Goal: Use online tool/utility: Utilize a website feature to perform a specific function

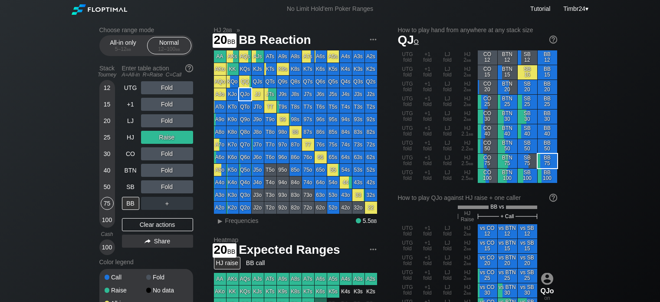
scroll to position [53, 0]
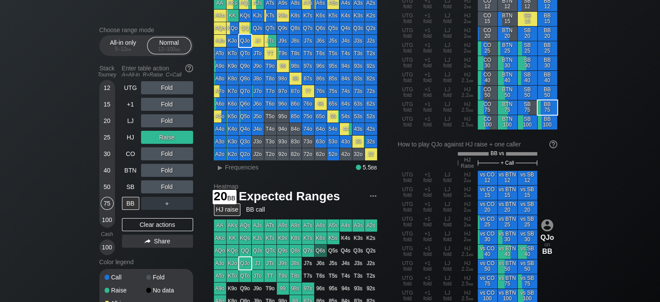
click at [105, 125] on div "20" at bounding box center [107, 120] width 13 height 13
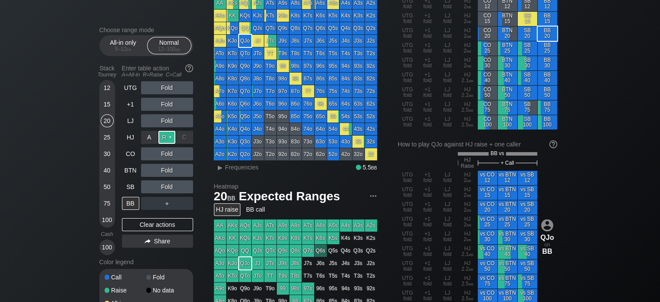
click at [164, 135] on div "R ✕" at bounding box center [166, 137] width 17 height 13
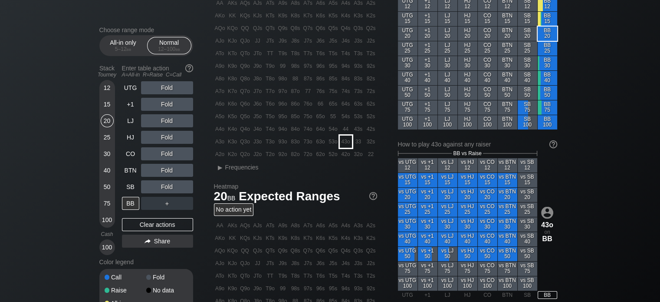
click at [346, 143] on div "43o" at bounding box center [346, 141] width 12 height 12
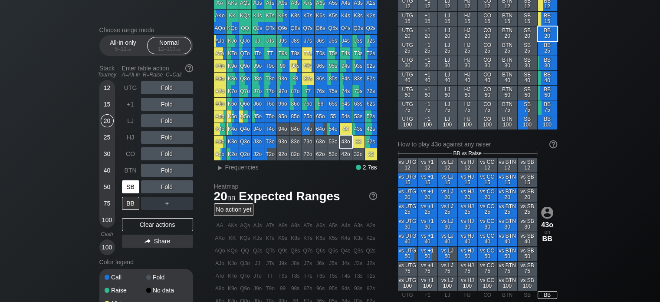
click at [131, 190] on div "SB" at bounding box center [130, 186] width 17 height 13
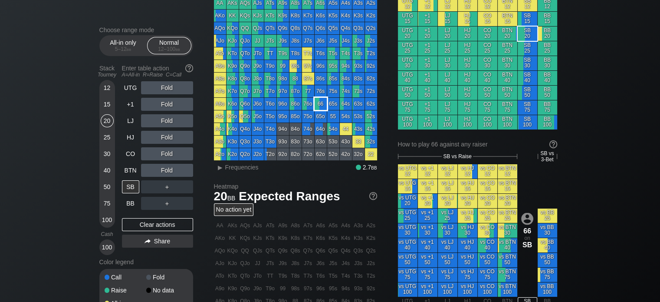
click at [324, 104] on div "66" at bounding box center [321, 104] width 12 height 12
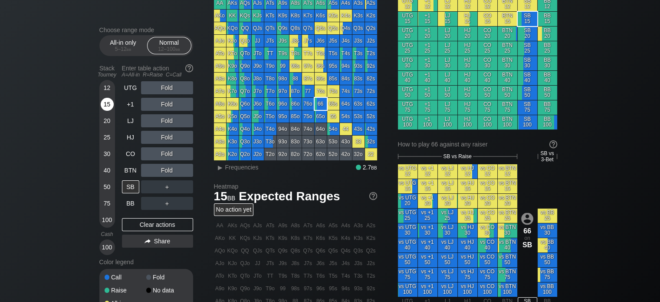
click at [105, 107] on div "15" at bounding box center [107, 104] width 13 height 13
click at [165, 140] on div "R ✕" at bounding box center [166, 137] width 17 height 13
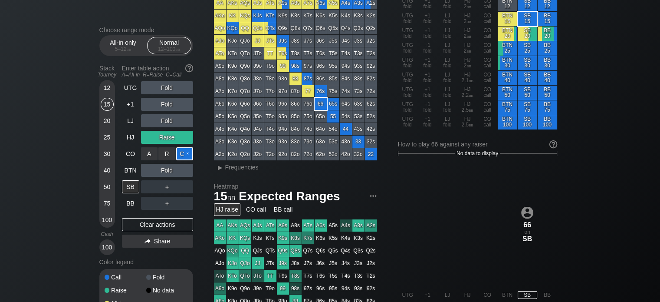
click at [182, 156] on div "C ✕" at bounding box center [184, 153] width 17 height 13
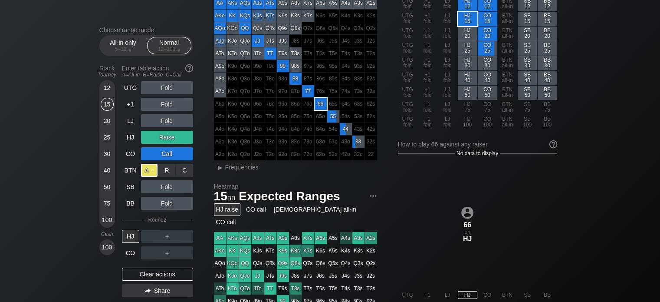
click at [145, 170] on div "A ✕" at bounding box center [149, 170] width 17 height 13
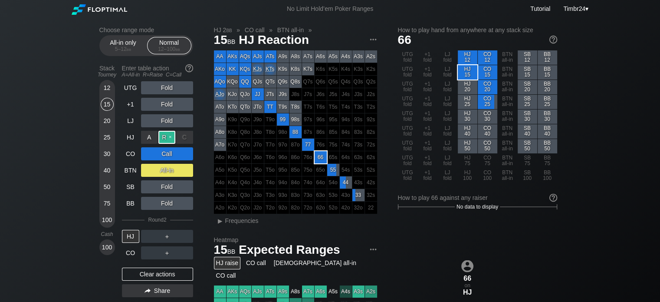
click at [163, 137] on div "R ✕" at bounding box center [166, 137] width 17 height 13
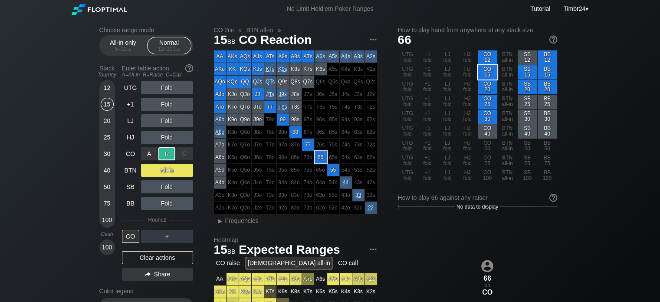
click at [168, 154] on div "R ✕" at bounding box center [166, 153] width 17 height 13
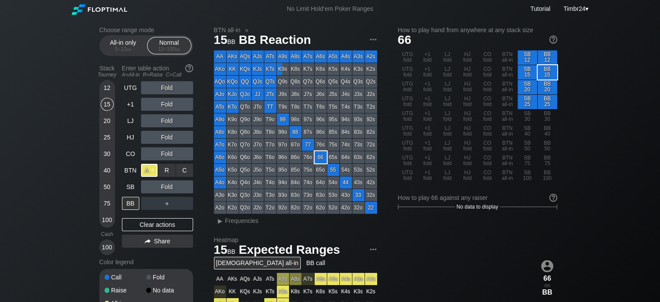
click at [149, 169] on div "A ✕" at bounding box center [149, 170] width 17 height 13
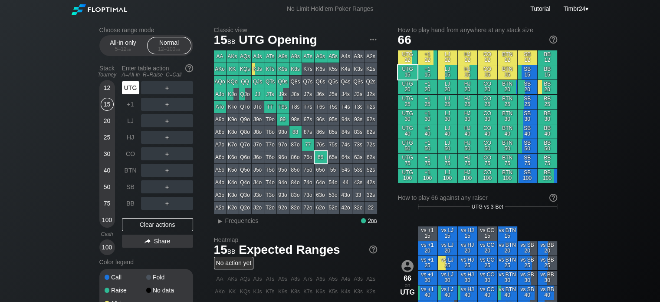
click at [125, 87] on div "UTG" at bounding box center [130, 87] width 17 height 13
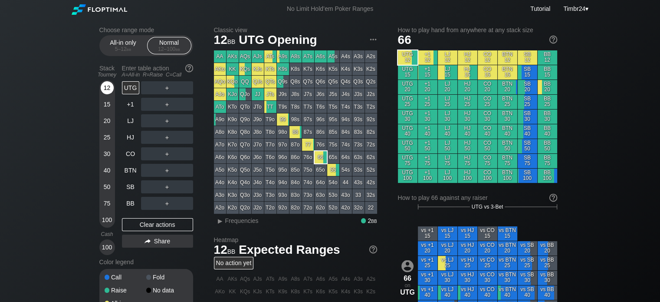
click at [108, 92] on div "12" at bounding box center [107, 87] width 13 height 13
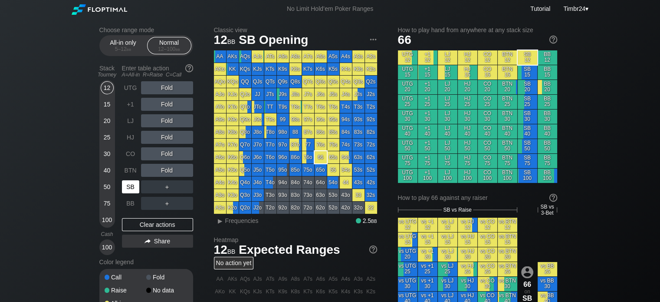
click at [135, 188] on div "SB" at bounding box center [130, 186] width 17 height 13
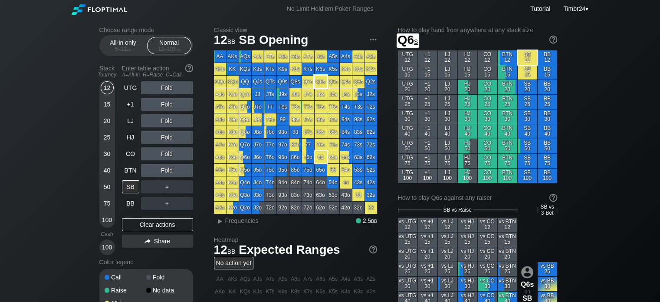
click at [324, 81] on div "Q6s" at bounding box center [321, 82] width 12 height 12
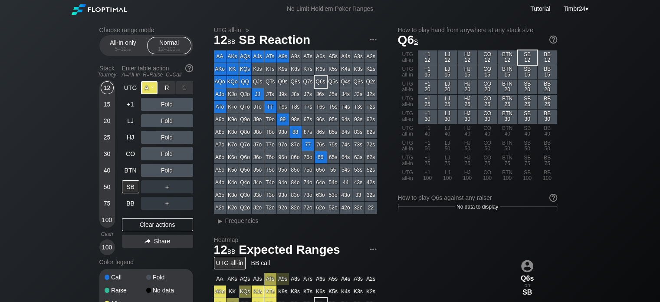
click at [151, 92] on div "A ✕" at bounding box center [149, 87] width 17 height 13
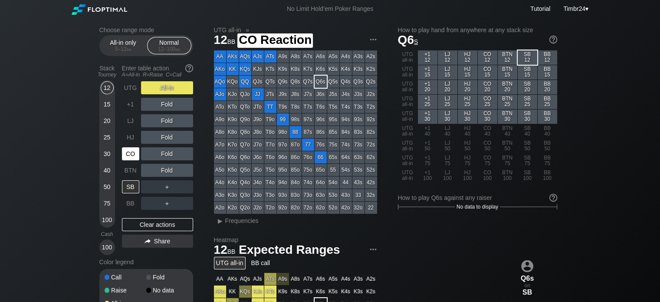
click at [132, 153] on div "CO" at bounding box center [130, 153] width 17 height 13
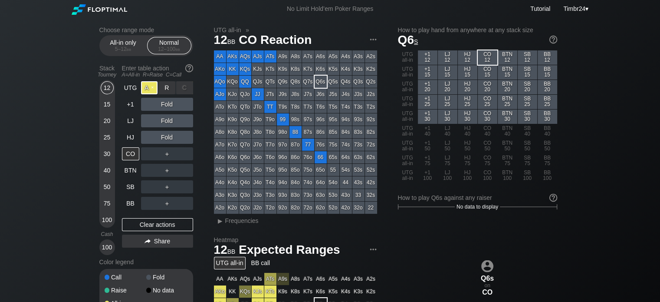
click at [150, 91] on div "A ✕" at bounding box center [149, 87] width 17 height 13
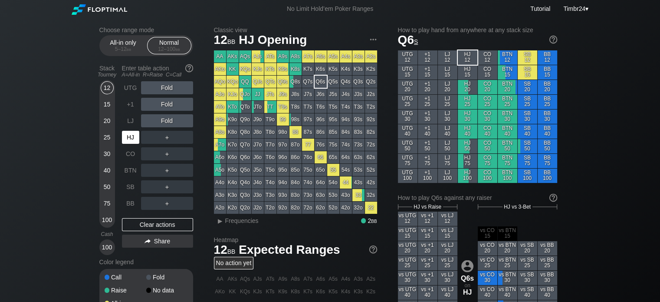
click at [132, 132] on div "HJ" at bounding box center [130, 137] width 17 height 13
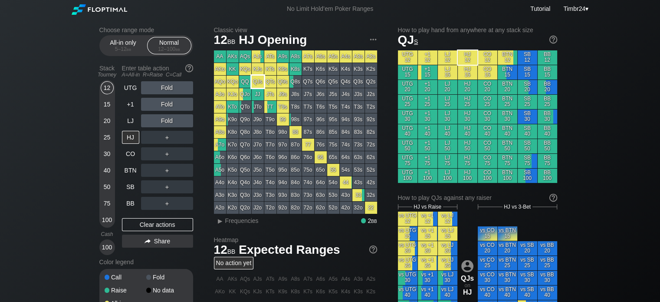
click at [256, 78] on div "QJs" at bounding box center [258, 82] width 12 height 12
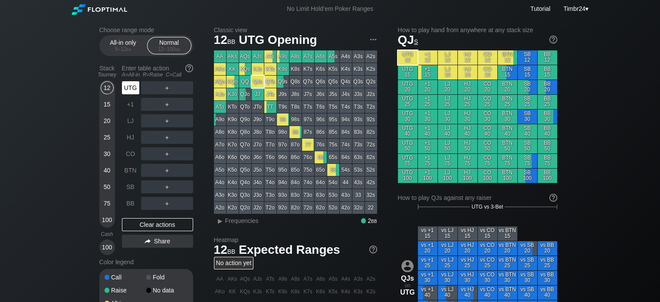
click at [127, 84] on div "UTG" at bounding box center [130, 87] width 17 height 13
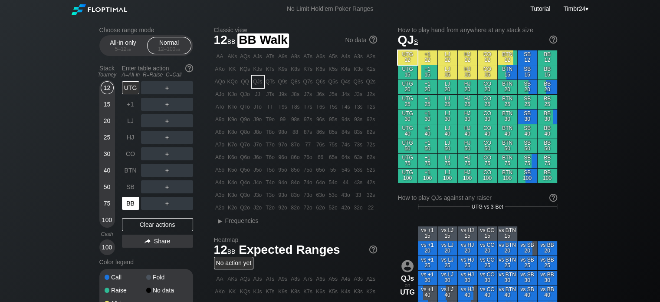
click at [129, 198] on div "BB" at bounding box center [130, 203] width 17 height 13
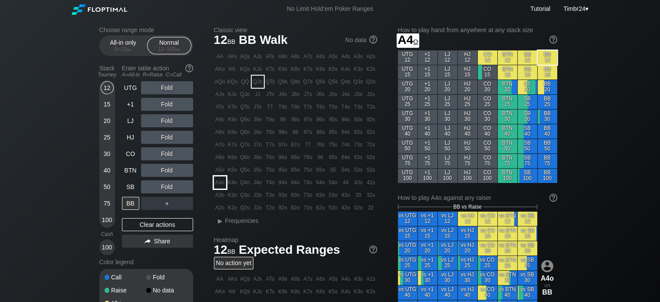
click at [222, 185] on div "A4o" at bounding box center [220, 182] width 12 height 12
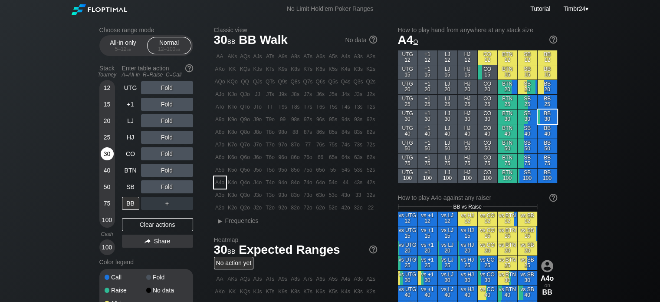
click at [107, 148] on div "30" at bounding box center [107, 153] width 13 height 13
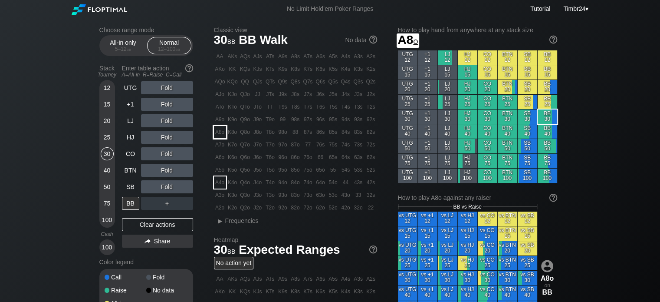
click at [218, 133] on div "A8o" at bounding box center [220, 132] width 12 height 12
click at [169, 134] on div "R ✕" at bounding box center [166, 137] width 17 height 13
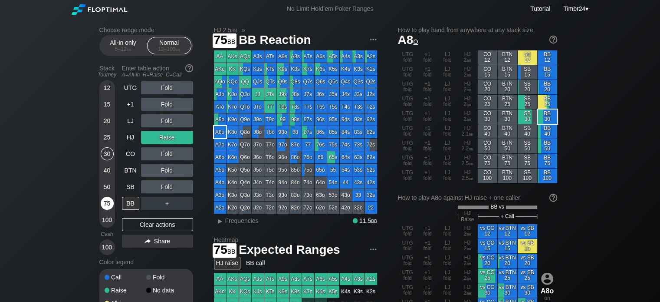
click at [108, 201] on div "75" at bounding box center [107, 203] width 13 height 13
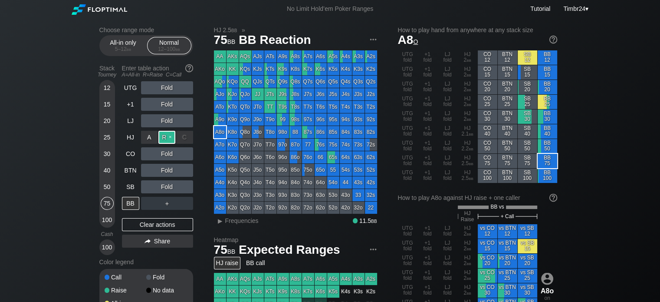
click at [170, 137] on div "R ✕" at bounding box center [166, 137] width 17 height 13
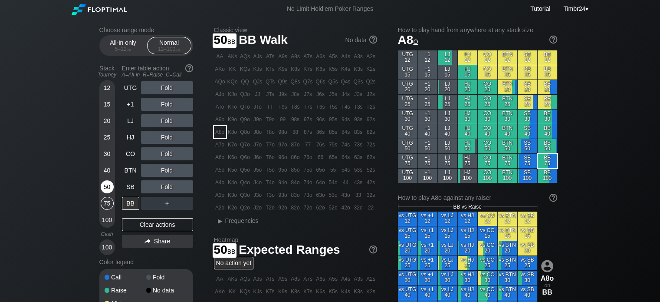
click at [102, 181] on div "50" at bounding box center [107, 188] width 13 height 16
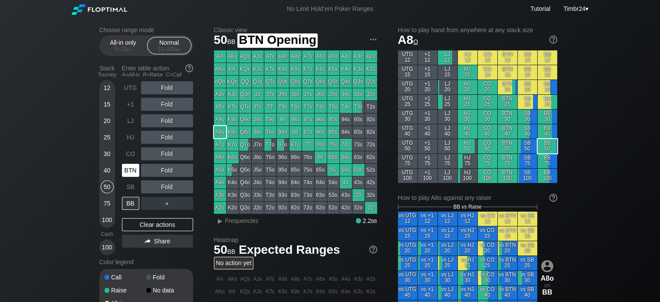
click at [130, 172] on div "BTN" at bounding box center [130, 170] width 17 height 13
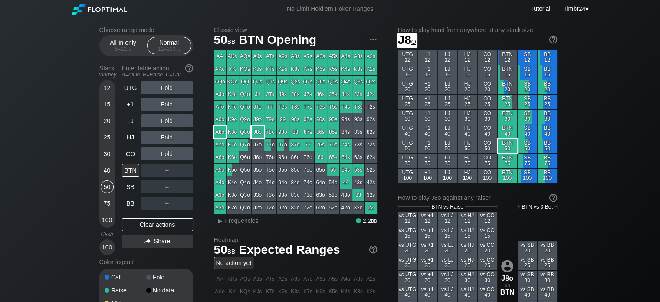
click at [255, 135] on div "J8o" at bounding box center [258, 132] width 12 height 12
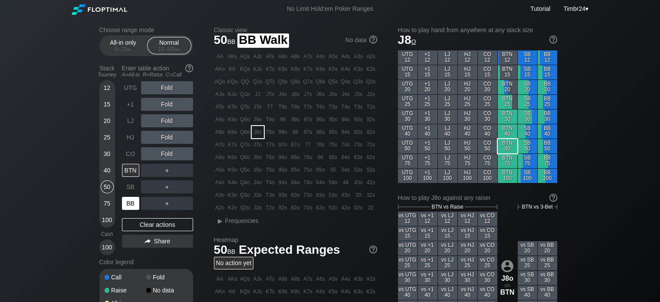
click at [126, 202] on div "BB" at bounding box center [130, 203] width 17 height 13
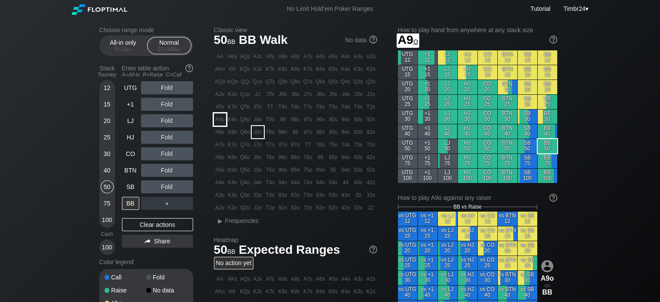
click at [219, 125] on div "A9o" at bounding box center [220, 119] width 12 height 12
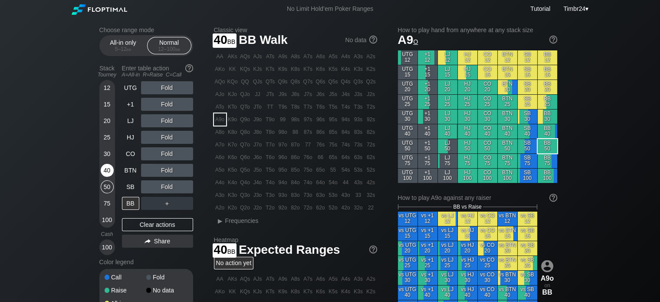
click at [109, 167] on div "40" at bounding box center [107, 170] width 13 height 13
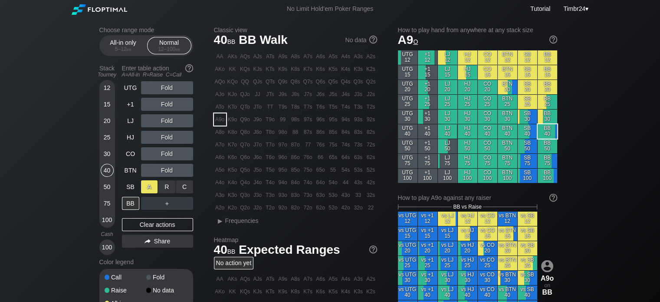
click at [148, 185] on div "A ✕" at bounding box center [149, 186] width 17 height 13
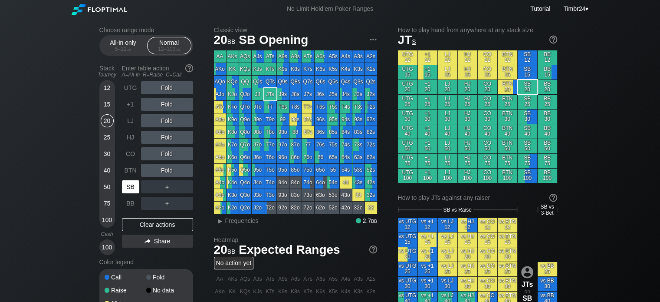
click at [126, 187] on div "SB" at bounding box center [130, 186] width 17 height 13
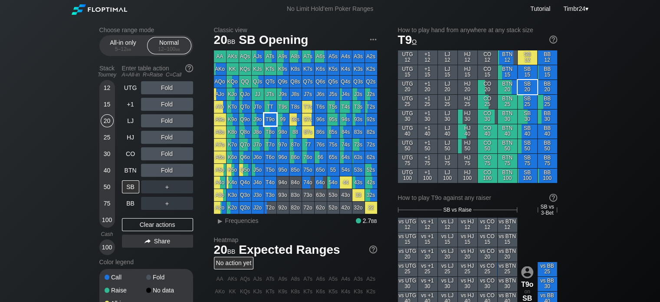
click at [272, 124] on div "T9o" at bounding box center [270, 119] width 12 height 12
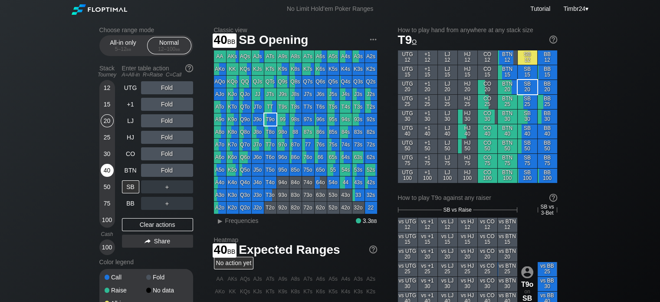
click at [107, 173] on div "40" at bounding box center [107, 170] width 13 height 13
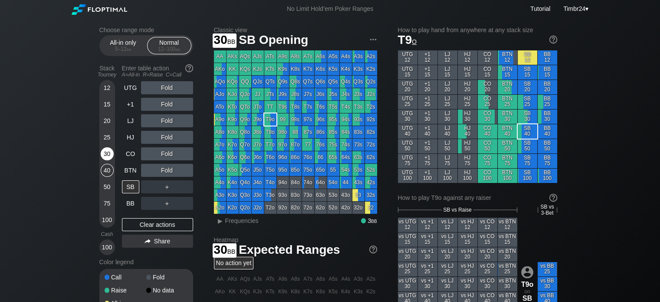
click at [104, 153] on div "30" at bounding box center [107, 153] width 13 height 13
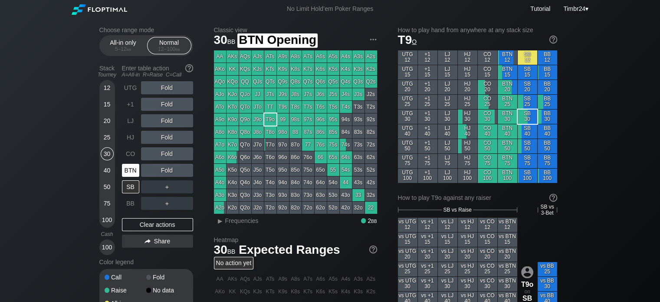
click at [129, 171] on div "BTN" at bounding box center [130, 170] width 17 height 13
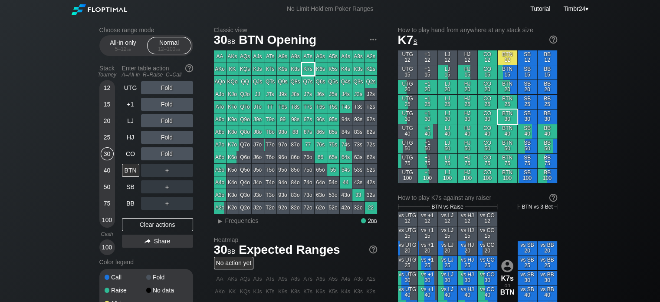
click at [307, 66] on div "K7s" at bounding box center [308, 69] width 12 height 12
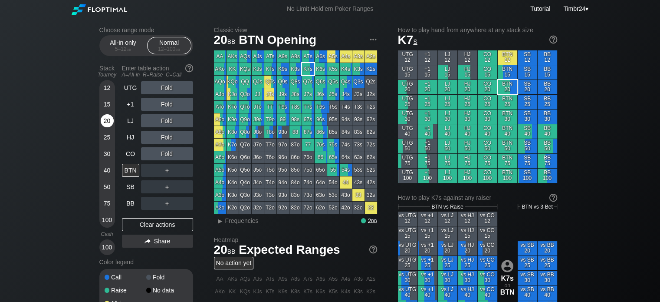
click at [106, 123] on div "20" at bounding box center [107, 120] width 13 height 13
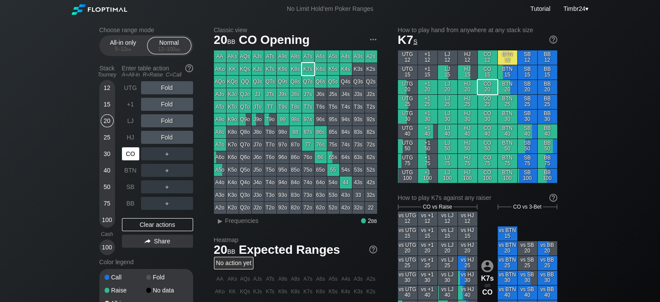
click at [133, 147] on div "CO" at bounding box center [130, 153] width 17 height 13
click at [170, 137] on div "R ✕" at bounding box center [166, 137] width 17 height 13
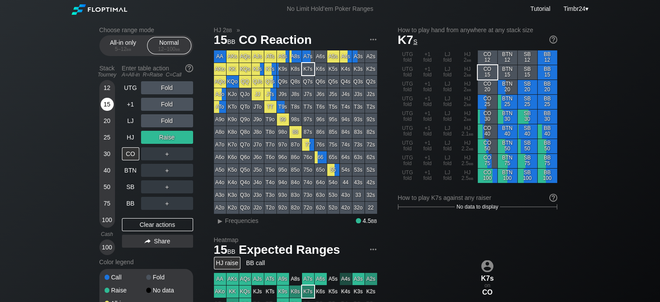
click at [103, 111] on div "15" at bounding box center [107, 106] width 13 height 16
click at [162, 135] on div "R ✕" at bounding box center [166, 137] width 17 height 13
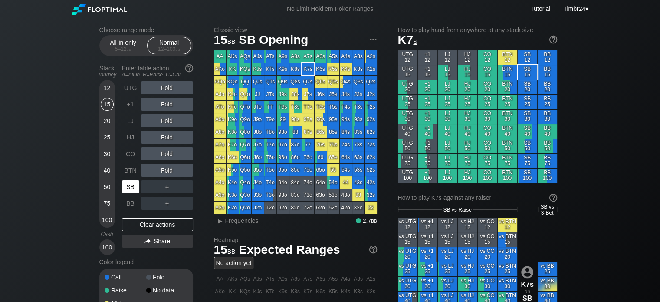
click at [129, 180] on div "SB" at bounding box center [131, 186] width 19 height 16
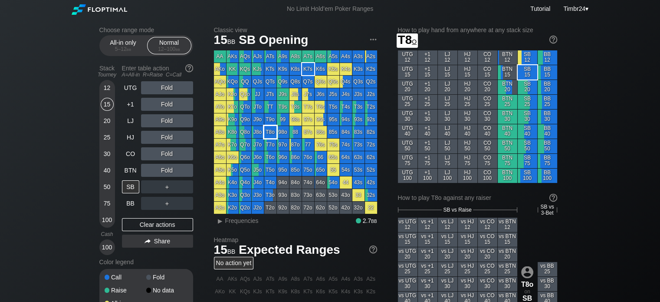
click at [269, 129] on div "T8o" at bounding box center [270, 132] width 12 height 12
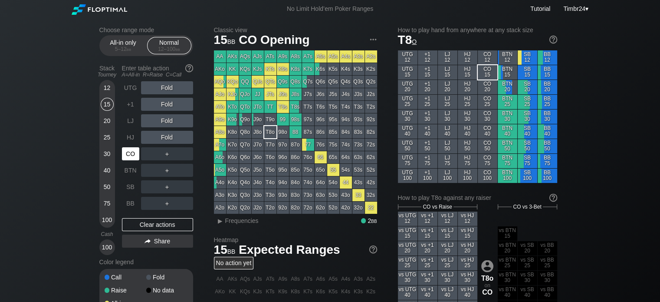
click at [129, 158] on div "CO" at bounding box center [130, 153] width 17 height 13
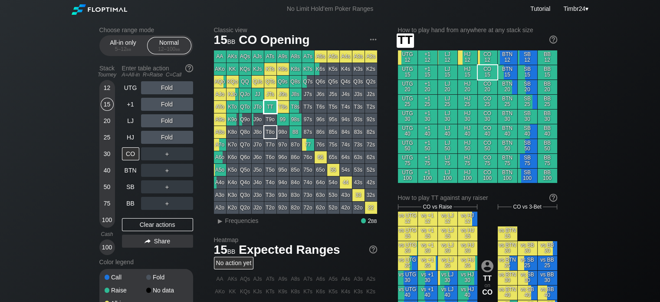
click at [273, 104] on div "TT" at bounding box center [270, 107] width 12 height 12
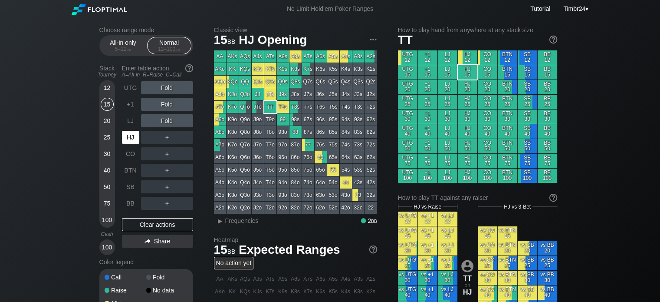
click at [125, 136] on div "HJ" at bounding box center [130, 137] width 17 height 13
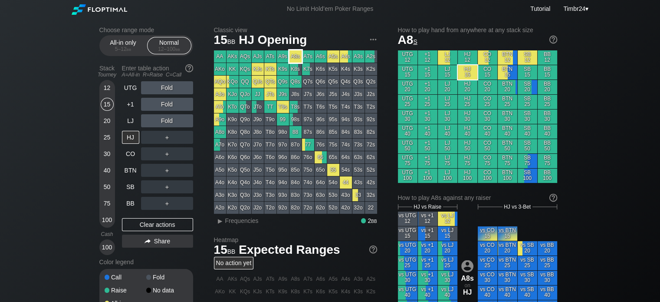
click at [299, 52] on div "A8s" at bounding box center [296, 56] width 12 height 12
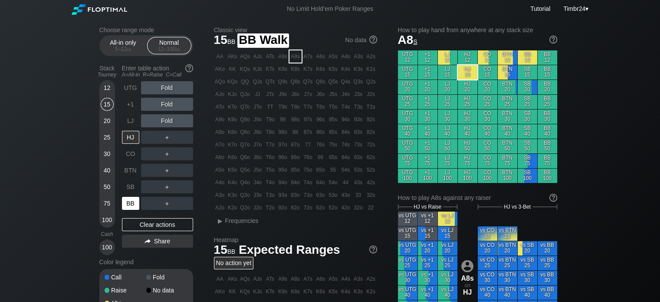
click at [128, 203] on div "BB" at bounding box center [130, 203] width 17 height 13
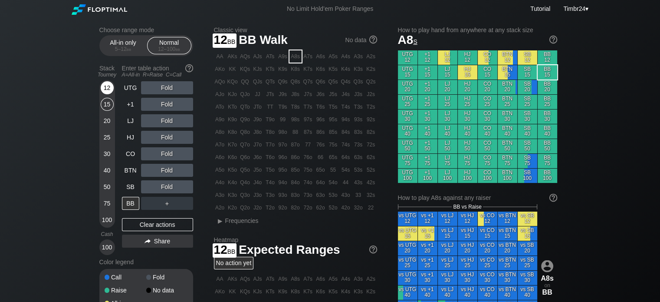
click at [104, 88] on div "12" at bounding box center [107, 87] width 13 height 13
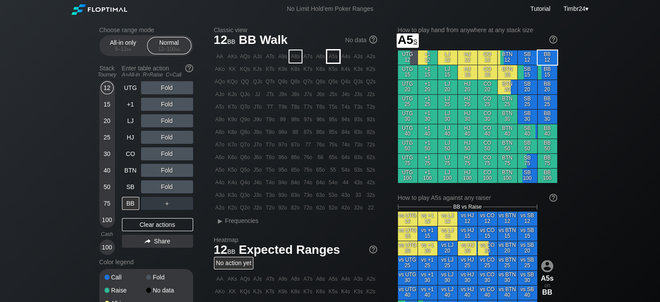
click at [336, 59] on div "A5s" at bounding box center [333, 56] width 12 height 12
click at [118, 46] on div "5 – 12 bb" at bounding box center [123, 49] width 36 height 6
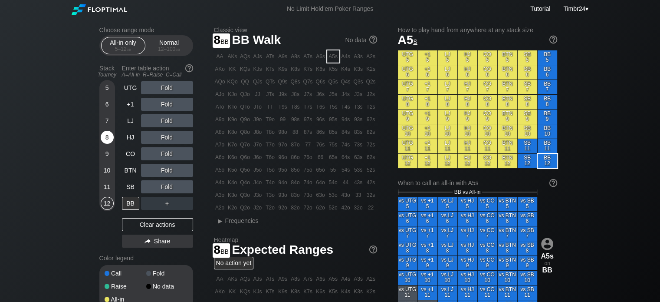
click at [106, 141] on div "8" at bounding box center [107, 137] width 13 height 13
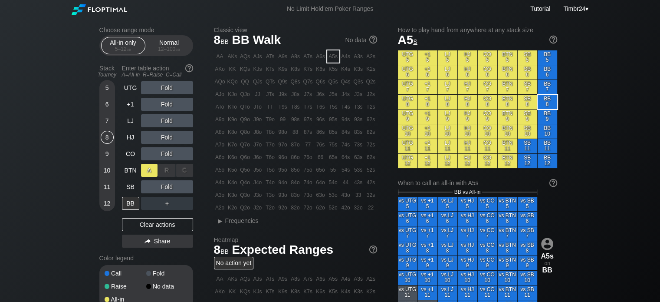
click at [152, 172] on div "A ✕" at bounding box center [149, 170] width 17 height 13
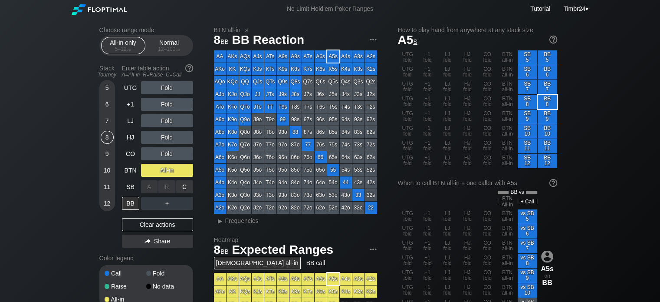
click at [148, 187] on div "A ✕" at bounding box center [149, 186] width 17 height 13
click at [182, 187] on div "C ✕" at bounding box center [184, 186] width 17 height 13
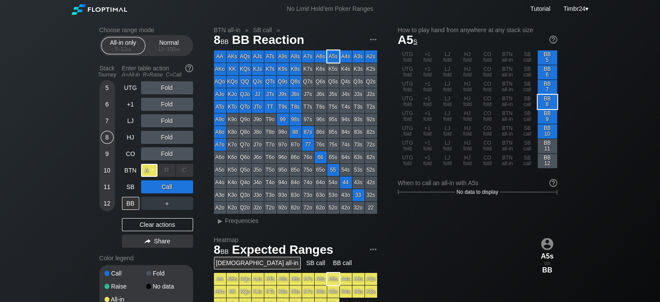
click at [148, 171] on div "A ✕" at bounding box center [149, 170] width 17 height 13
